Goal: Task Accomplishment & Management: Manage account settings

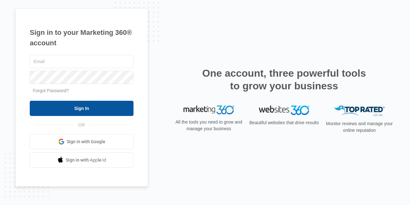
type input "[EMAIL_ADDRESS][DOMAIN_NAME]"
click at [81, 107] on input "Sign In" at bounding box center [82, 108] width 104 height 15
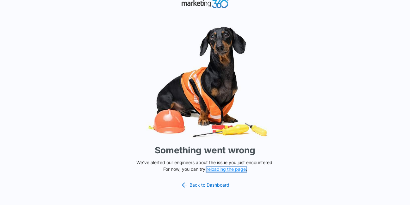
click at [223, 168] on button "reloading the page" at bounding box center [226, 169] width 39 height 5
click at [215, 185] on link "Back to Dashboard" at bounding box center [205, 185] width 49 height 8
